Goal: Browse casually

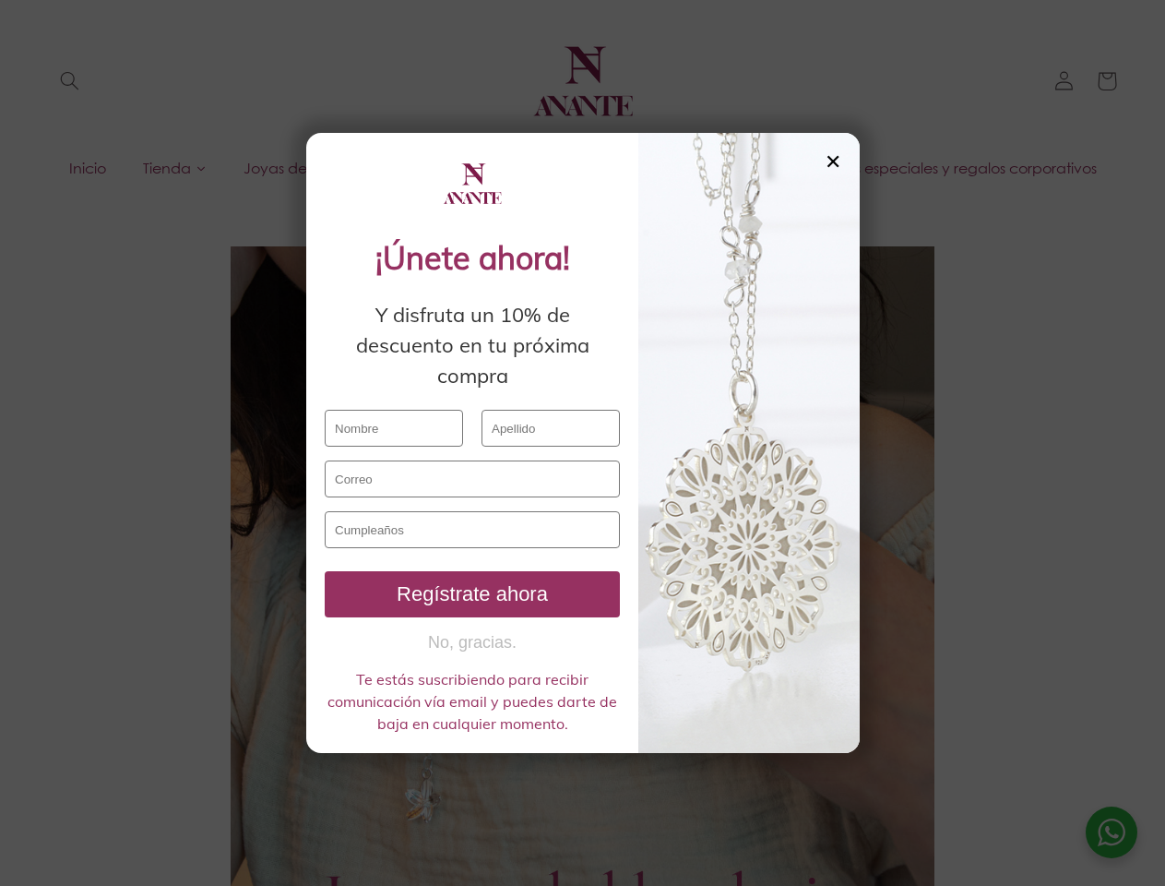
click at [582, 443] on input "text" at bounding box center [551, 428] width 138 height 37
click at [833, 161] on div "✕" at bounding box center [833, 161] width 17 height 20
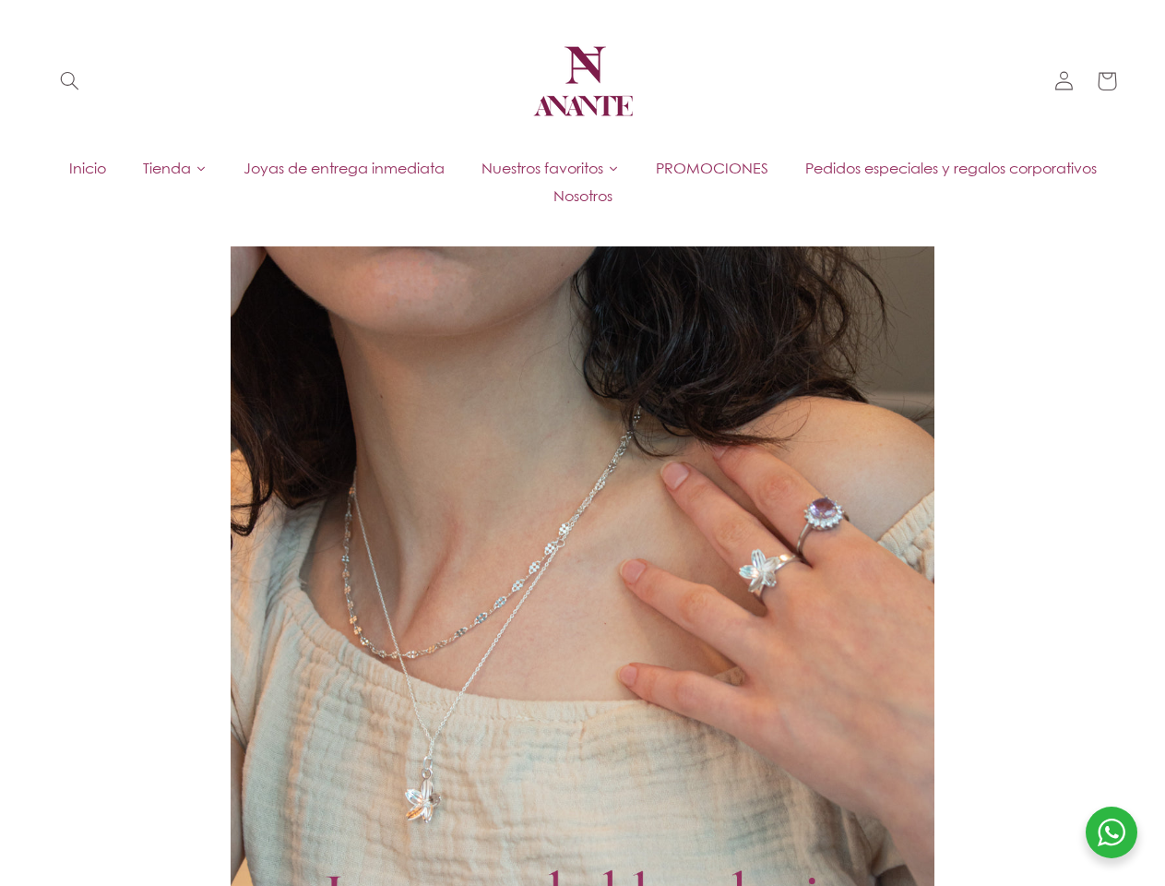
click at [472, 594] on div at bounding box center [583, 686] width 704 height 880
click at [472, 642] on div at bounding box center [583, 686] width 704 height 880
